Goal: Task Accomplishment & Management: Manage account settings

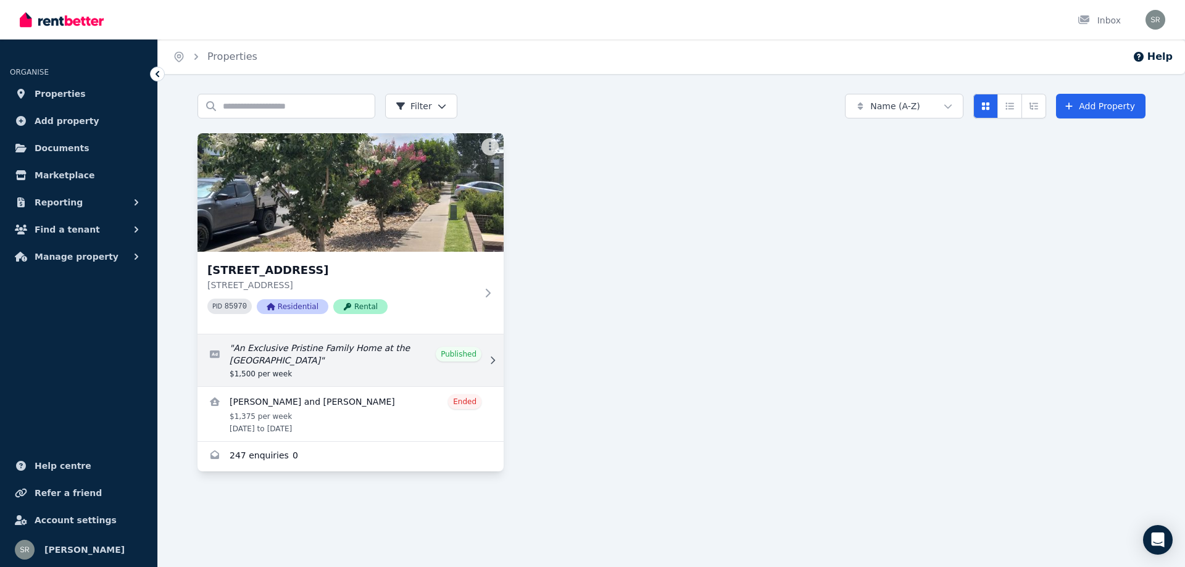
click at [321, 347] on link "Edit listing: An Exclusive Pristine Family Home at the Hills" at bounding box center [350, 360] width 306 height 52
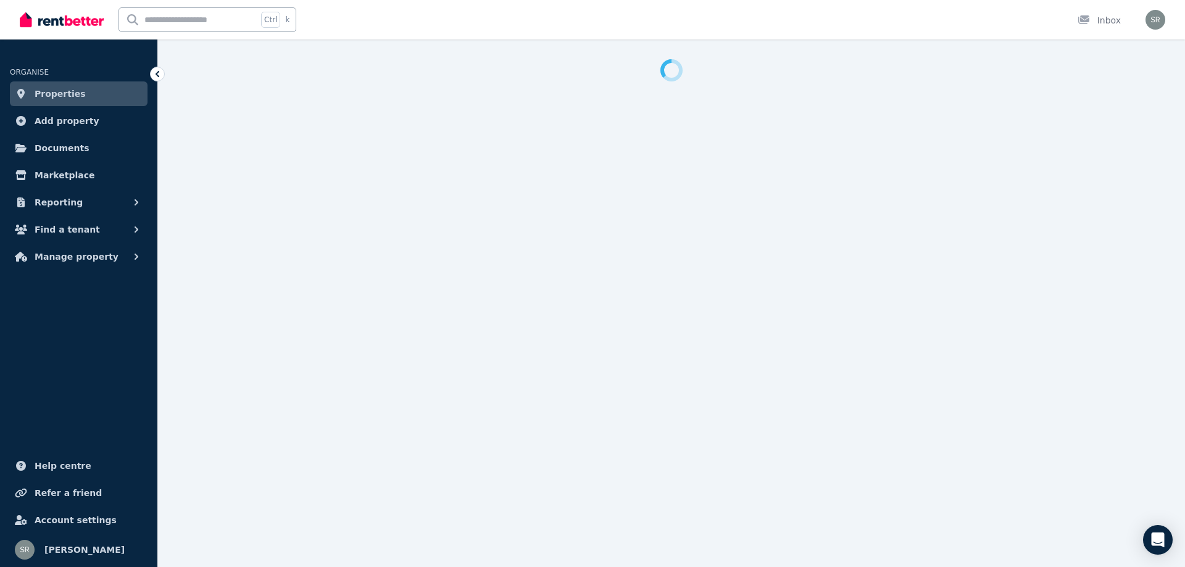
select select "**********"
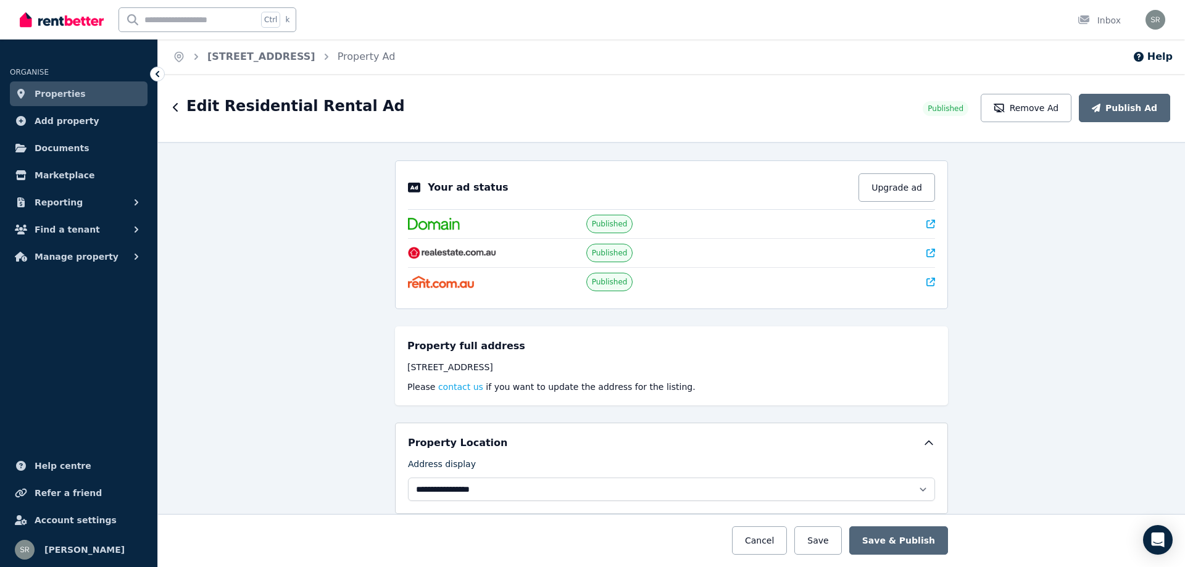
click at [926, 223] on icon at bounding box center [930, 224] width 9 height 9
